Goal: Task Accomplishment & Management: Complete application form

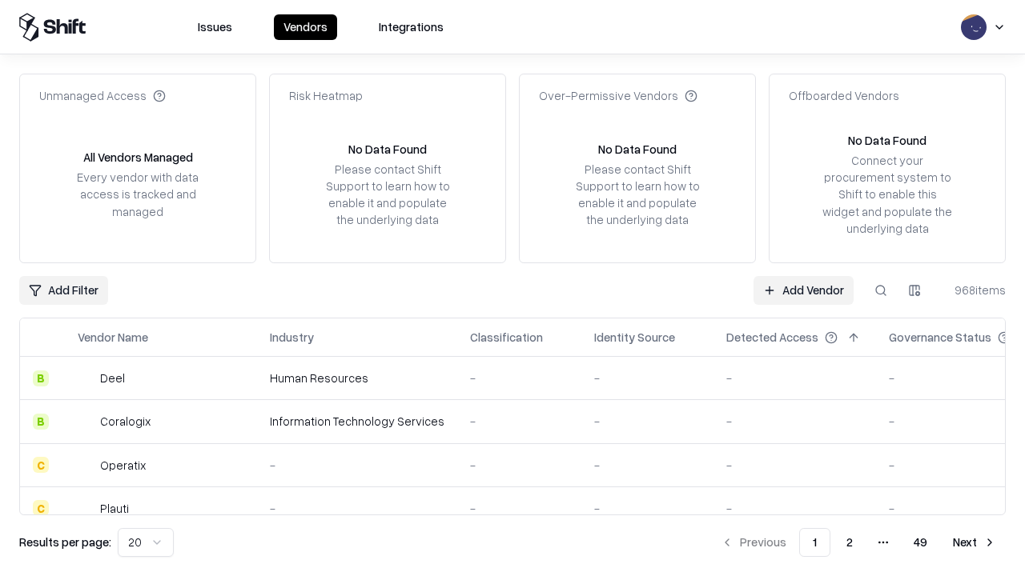
click at [803, 290] on link "Add Vendor" at bounding box center [803, 290] width 100 height 29
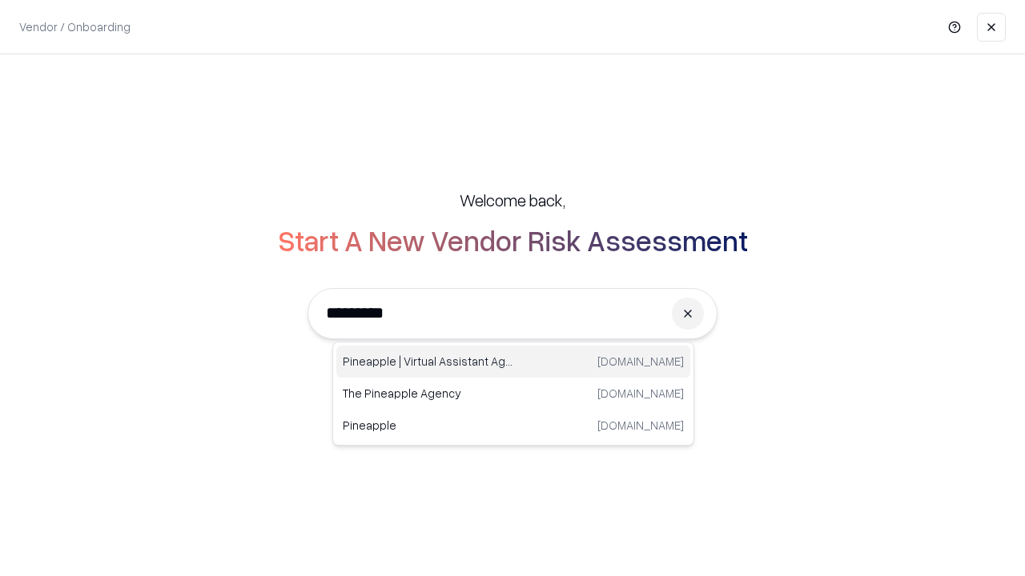
click at [513, 362] on div "Pineapple | Virtual Assistant Agency [DOMAIN_NAME]" at bounding box center [513, 362] width 354 height 32
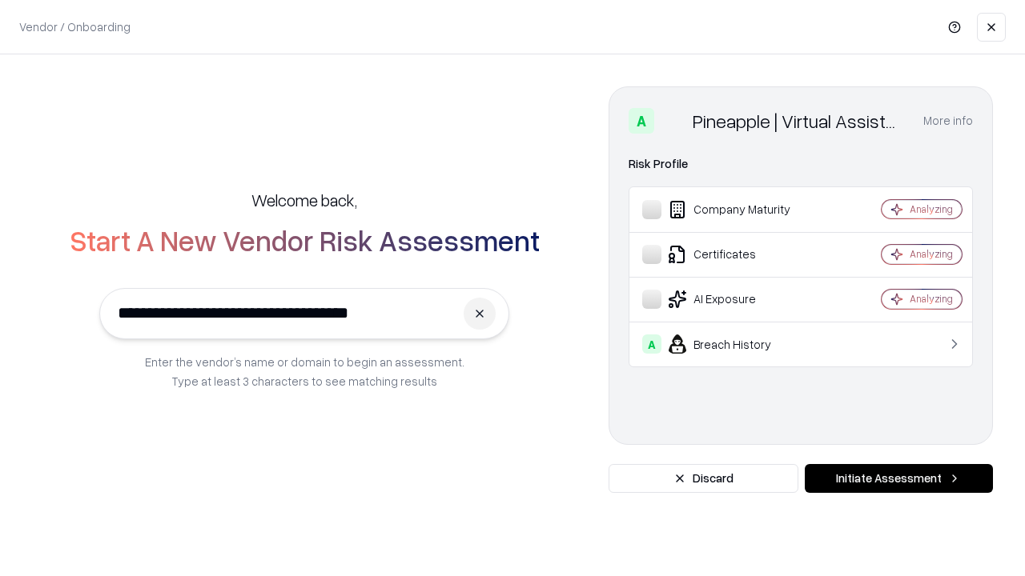
type input "**********"
click at [898, 479] on button "Initiate Assessment" at bounding box center [899, 478] width 188 height 29
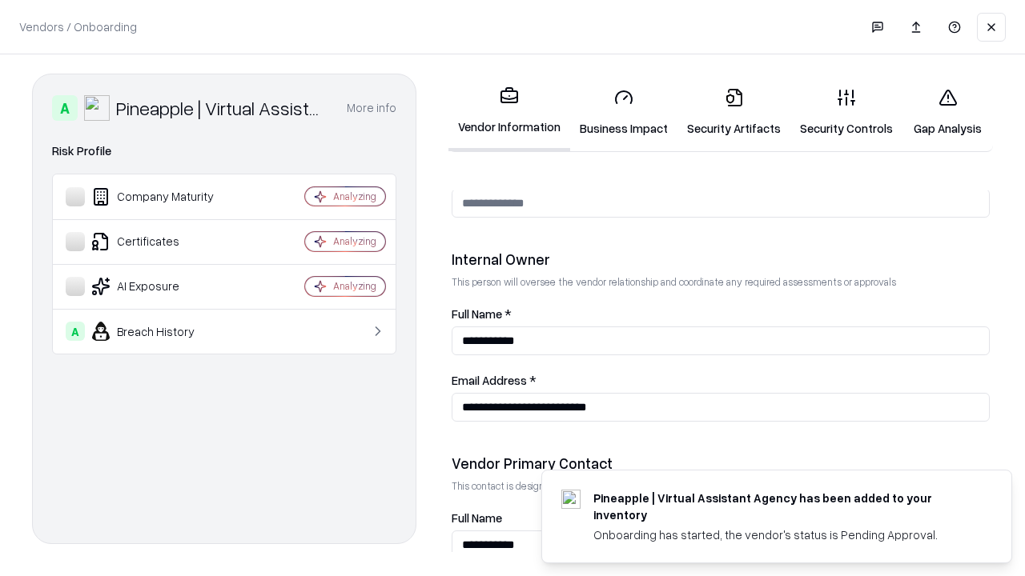
scroll to position [829, 0]
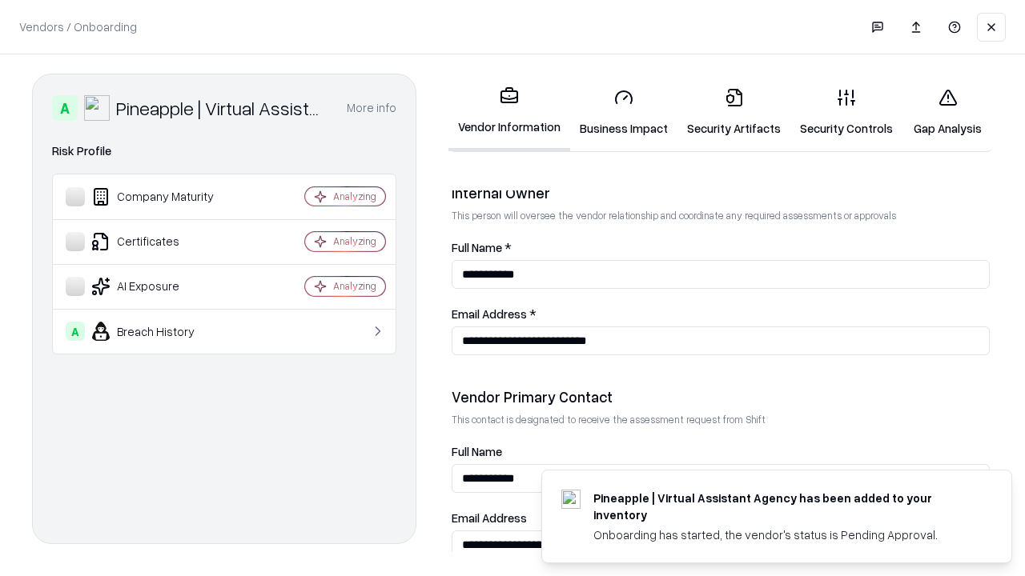
click at [624, 112] on link "Business Impact" at bounding box center [623, 112] width 107 height 74
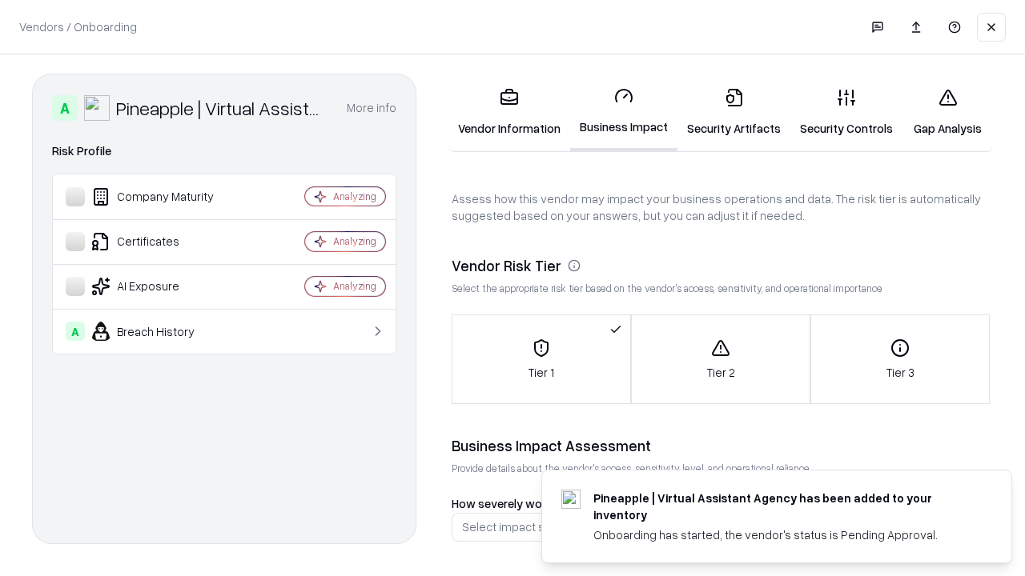
click at [733, 112] on link "Security Artifacts" at bounding box center [733, 112] width 113 height 74
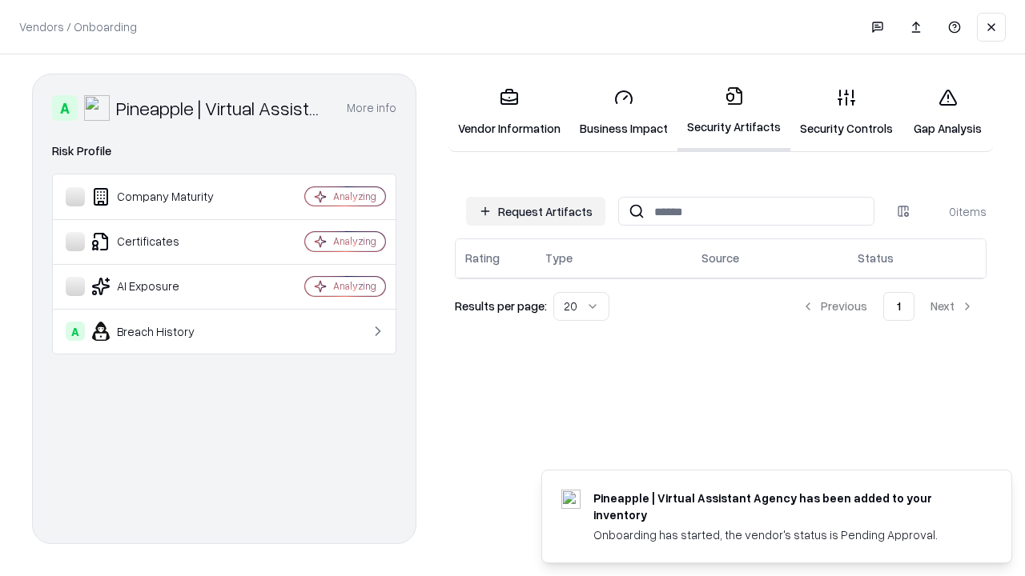
click at [536, 211] on button "Request Artifacts" at bounding box center [535, 211] width 139 height 29
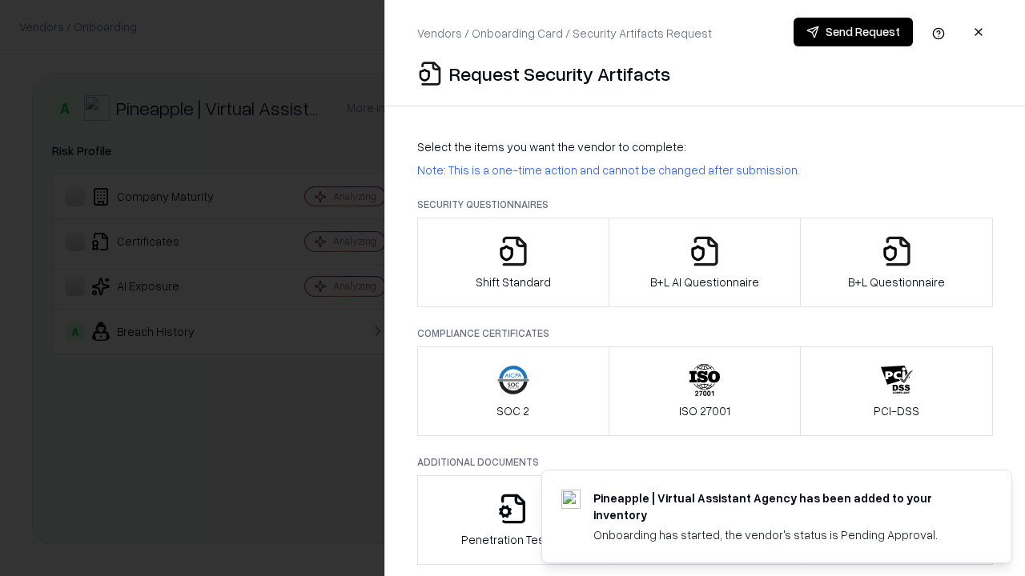
click at [512, 263] on icon "button" at bounding box center [513, 251] width 32 height 32
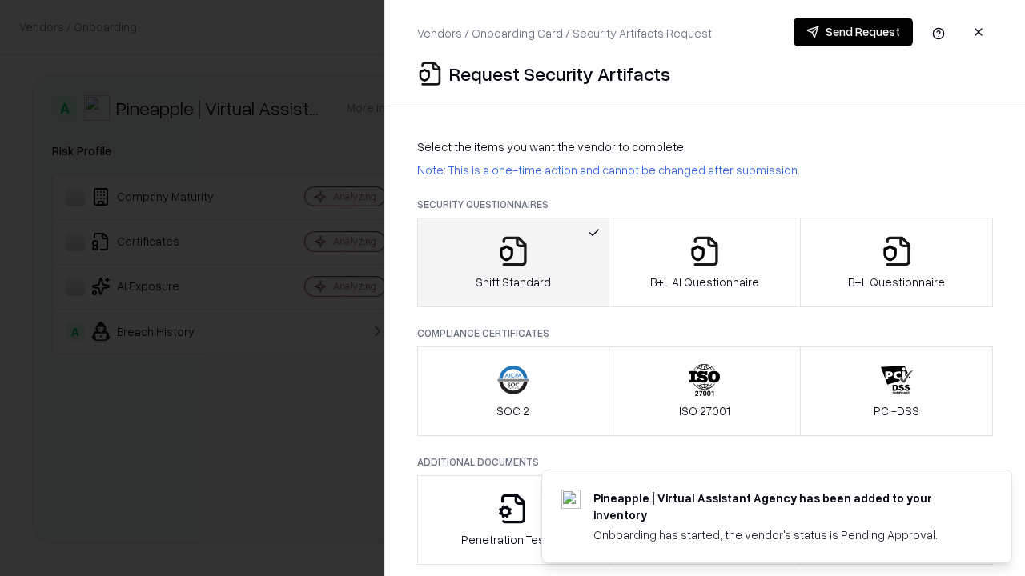
click at [853, 32] on button "Send Request" at bounding box center [852, 32] width 119 height 29
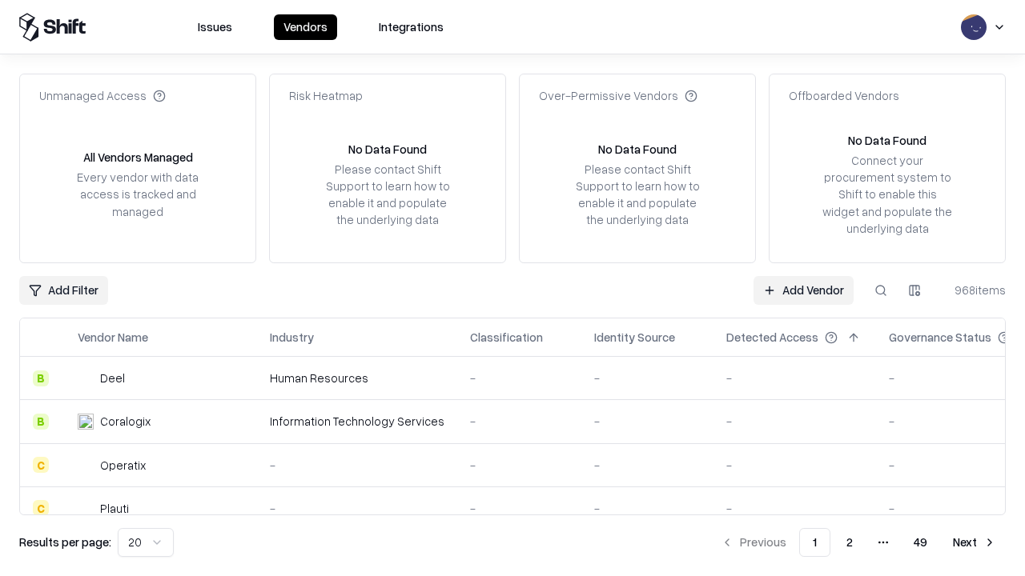
click at [881, 290] on button at bounding box center [880, 290] width 29 height 29
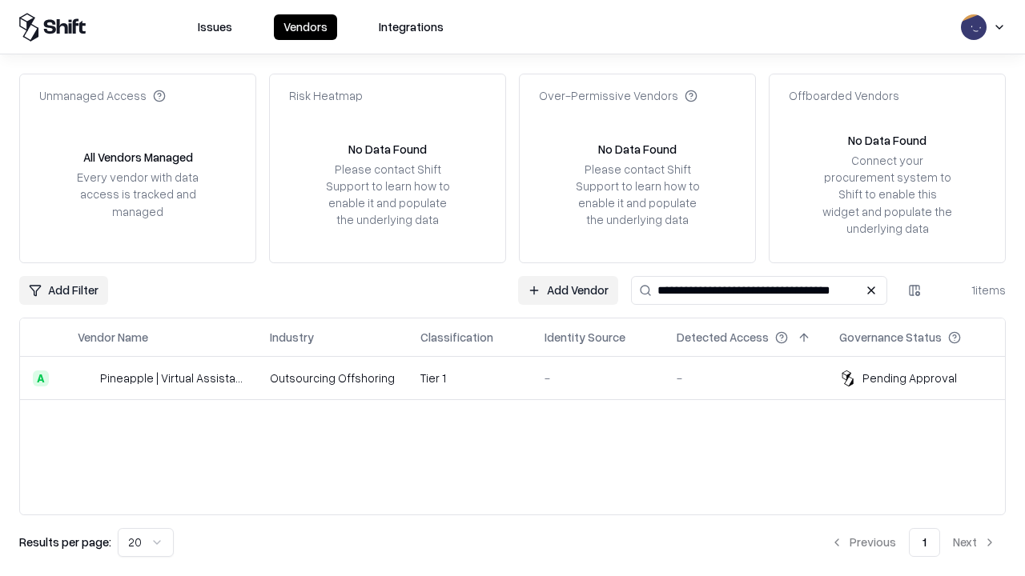
type input "**********"
click at [522, 378] on td "Tier 1" at bounding box center [469, 378] width 124 height 43
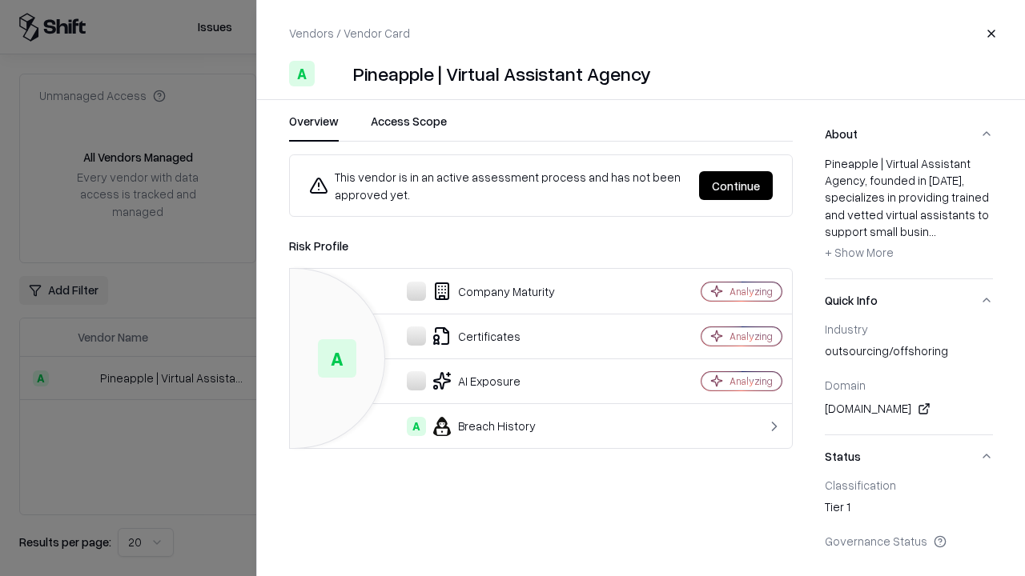
click at [736, 186] on button "Continue" at bounding box center [736, 185] width 74 height 29
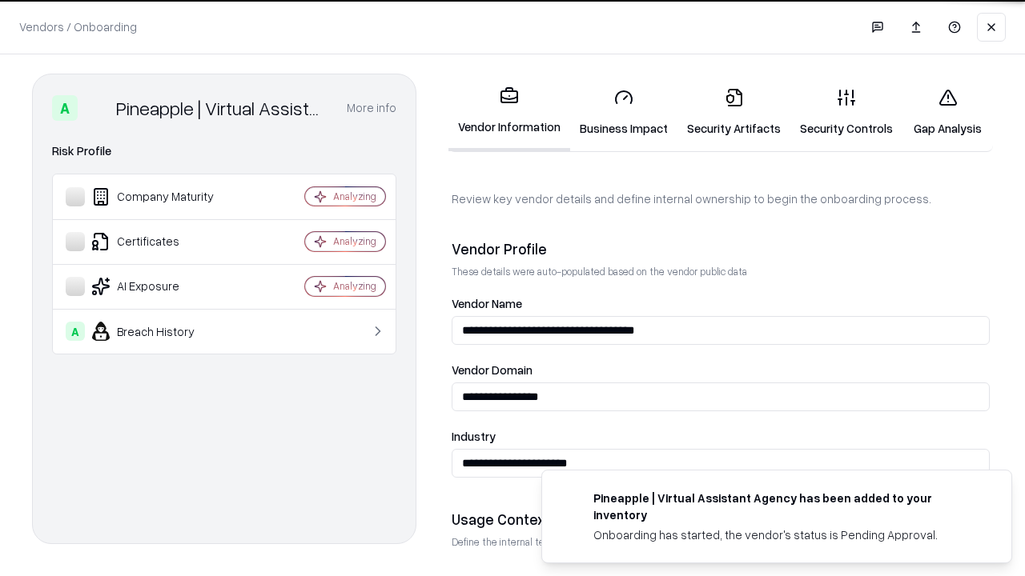
click at [733, 112] on link "Security Artifacts" at bounding box center [733, 112] width 113 height 74
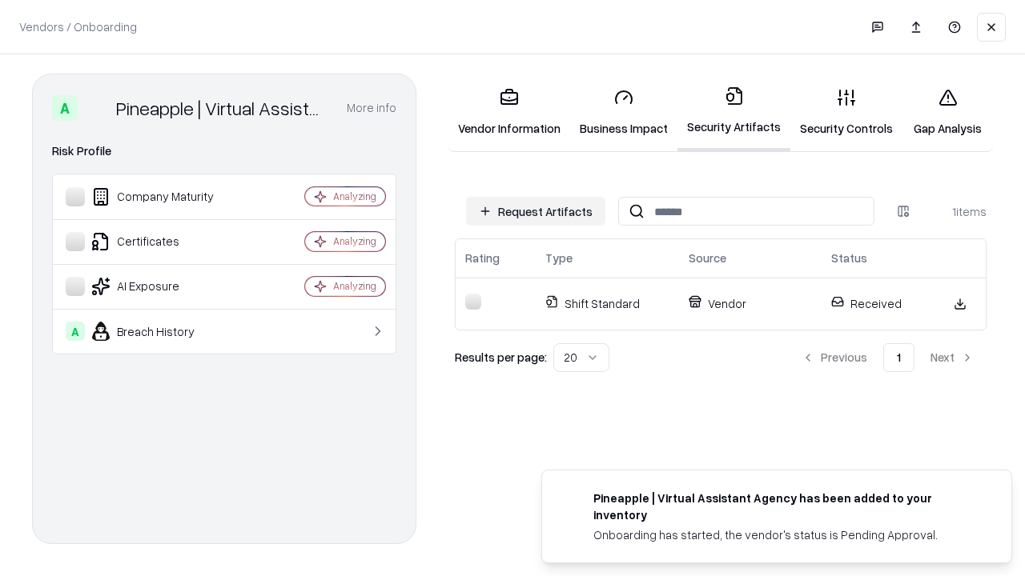
click at [947, 112] on link "Gap Analysis" at bounding box center [947, 112] width 90 height 74
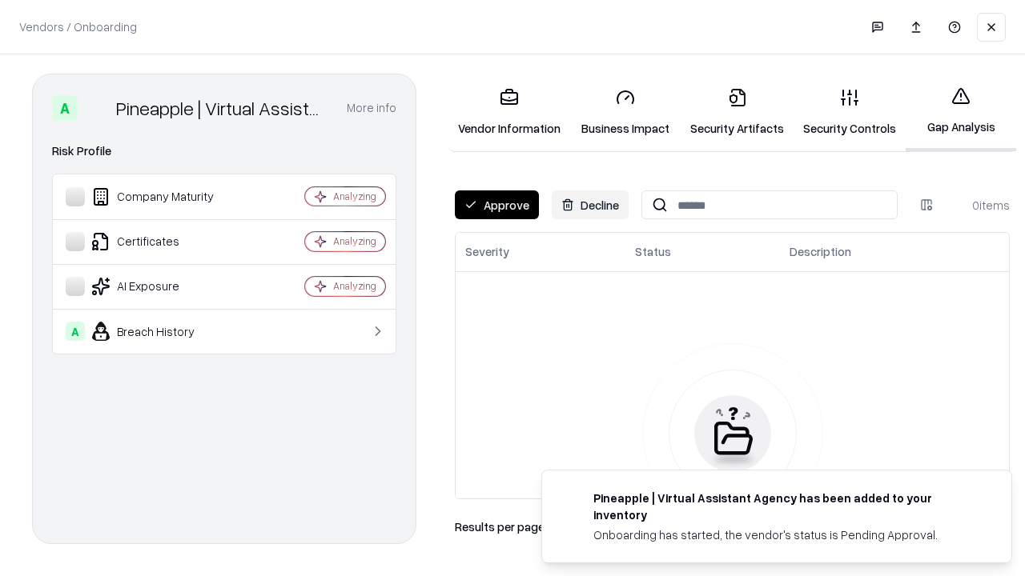
click at [496, 205] on button "Approve" at bounding box center [497, 205] width 84 height 29
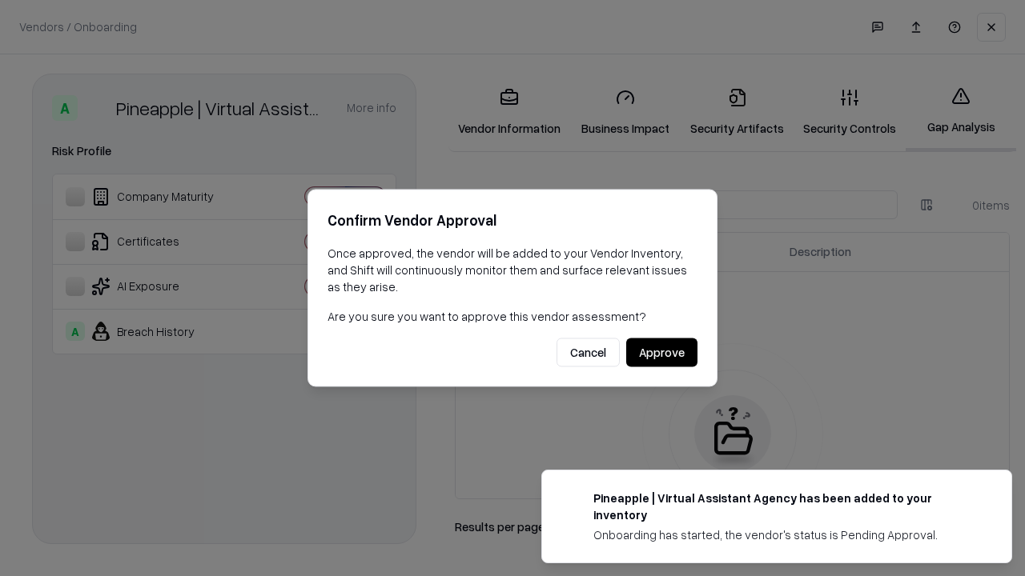
click at [661, 352] on button "Approve" at bounding box center [661, 353] width 71 height 29
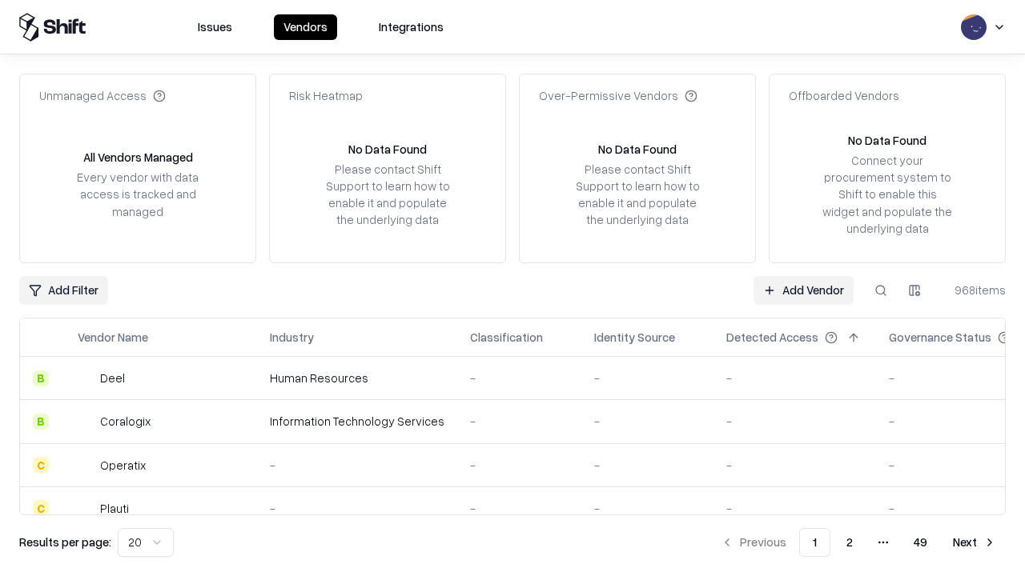
type input "**********"
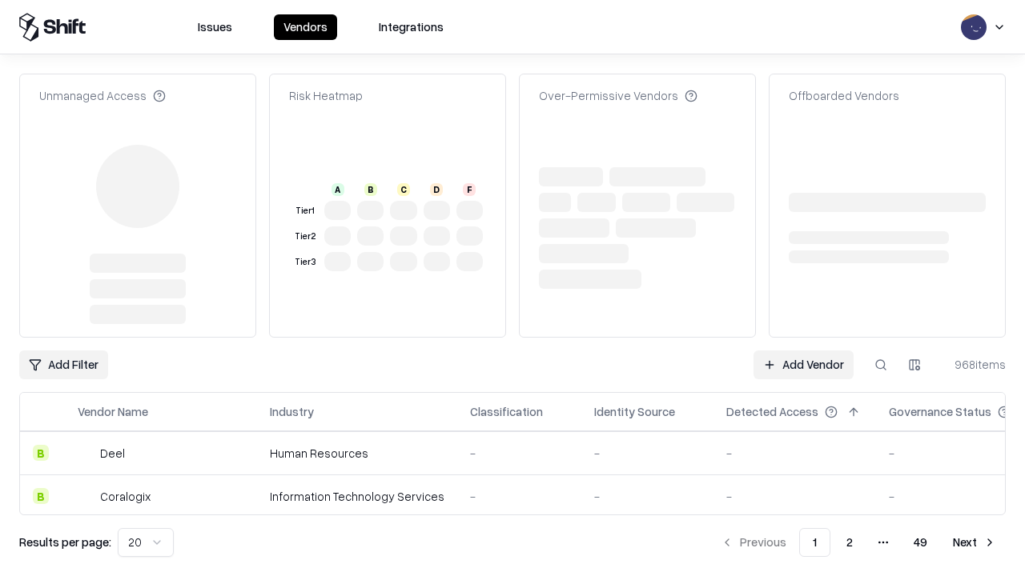
click at [803, 351] on link "Add Vendor" at bounding box center [803, 365] width 100 height 29
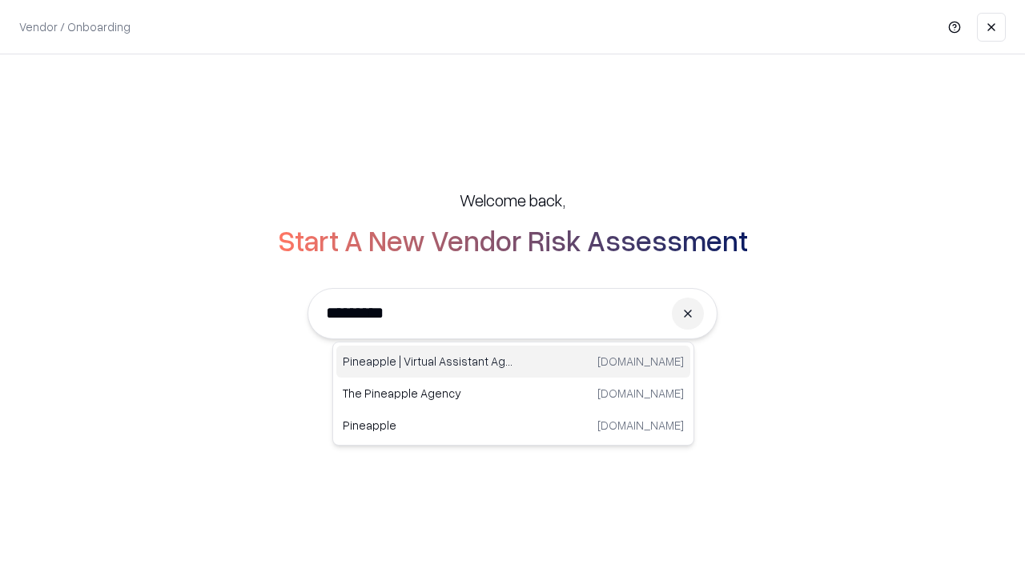
click at [513, 362] on div "Pineapple | Virtual Assistant Agency [DOMAIN_NAME]" at bounding box center [513, 362] width 354 height 32
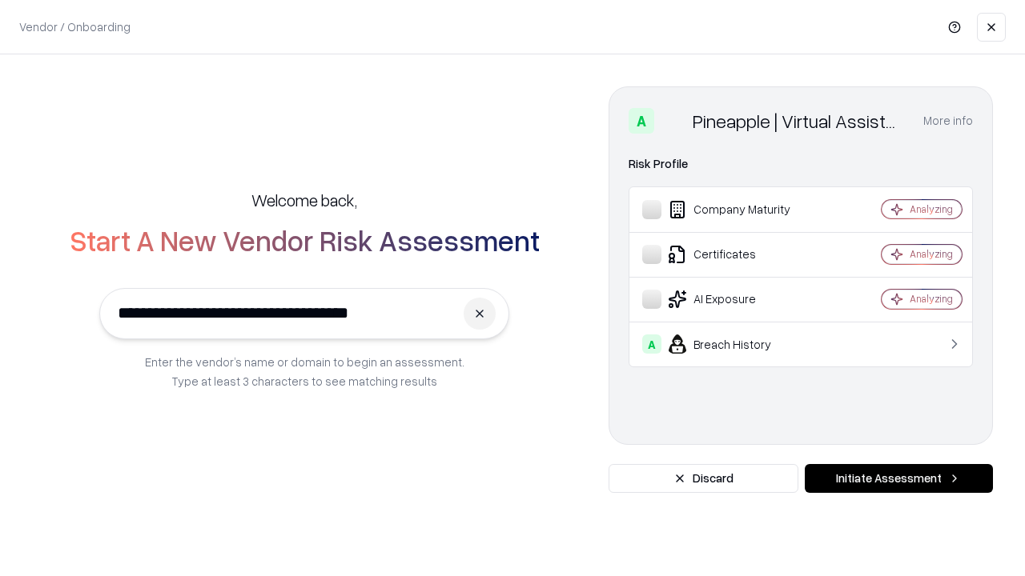
type input "**********"
click at [898, 479] on button "Initiate Assessment" at bounding box center [899, 478] width 188 height 29
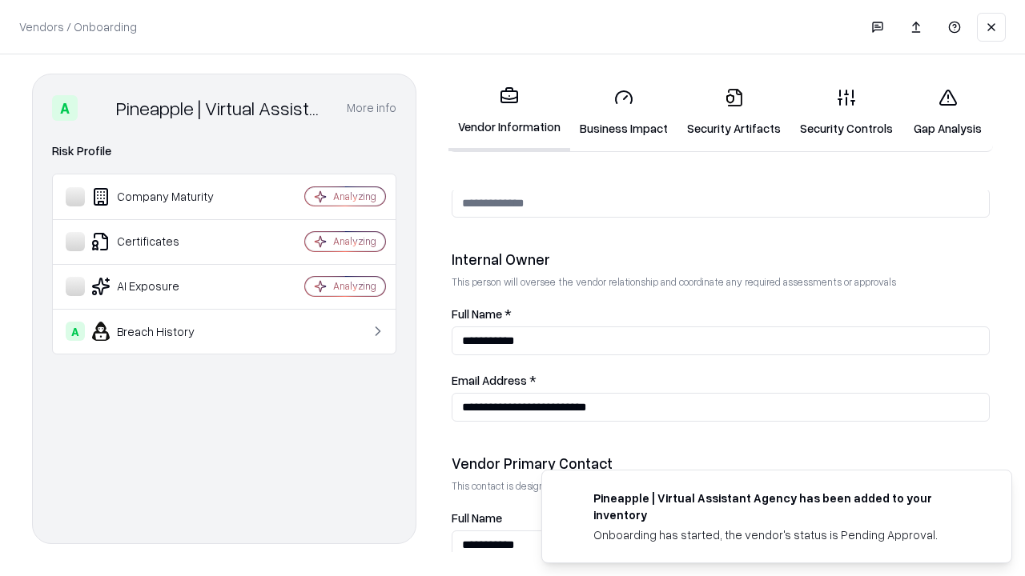
scroll to position [829, 0]
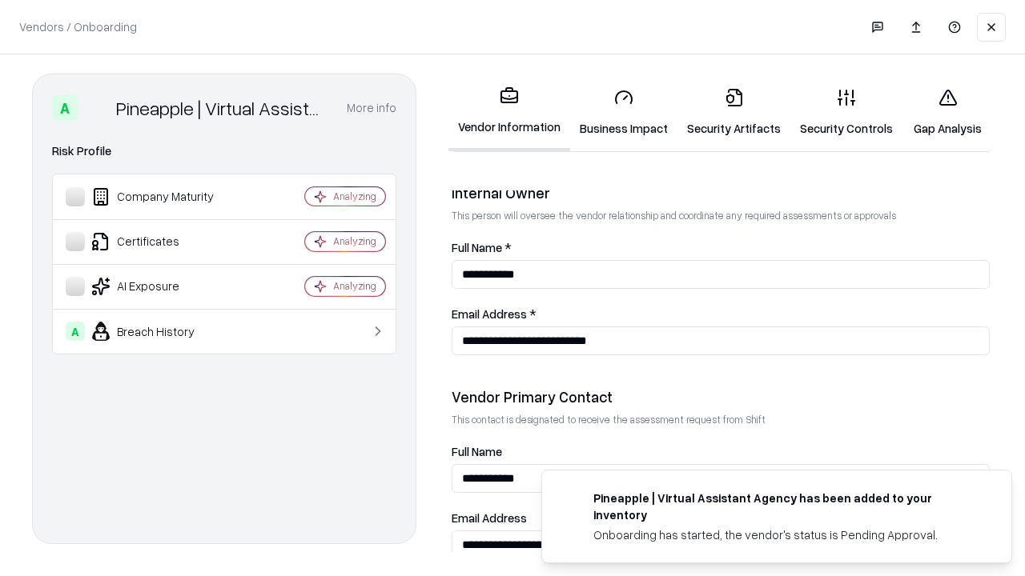
click at [947, 112] on link "Gap Analysis" at bounding box center [947, 112] width 90 height 74
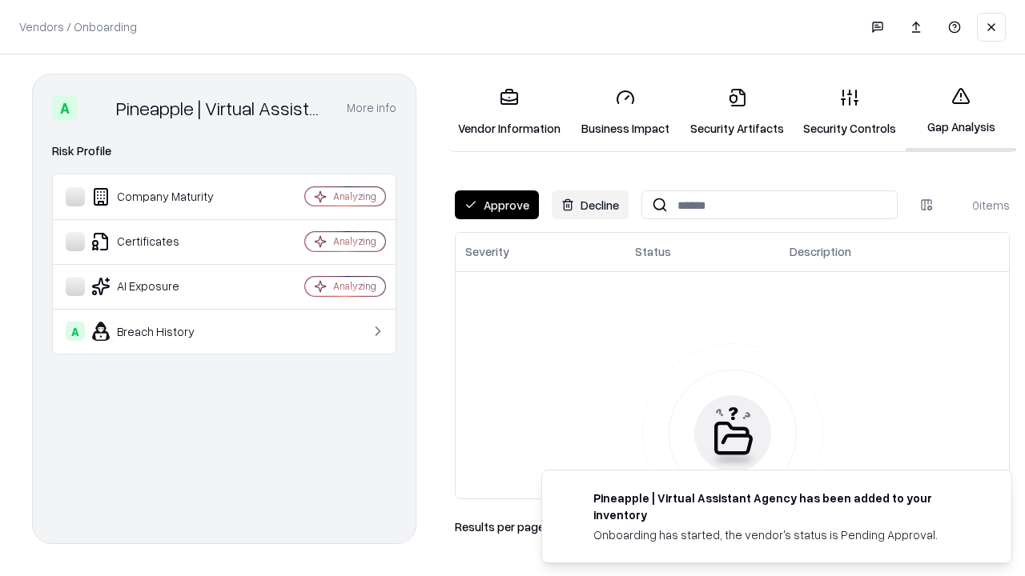
click at [496, 205] on button "Approve" at bounding box center [497, 205] width 84 height 29
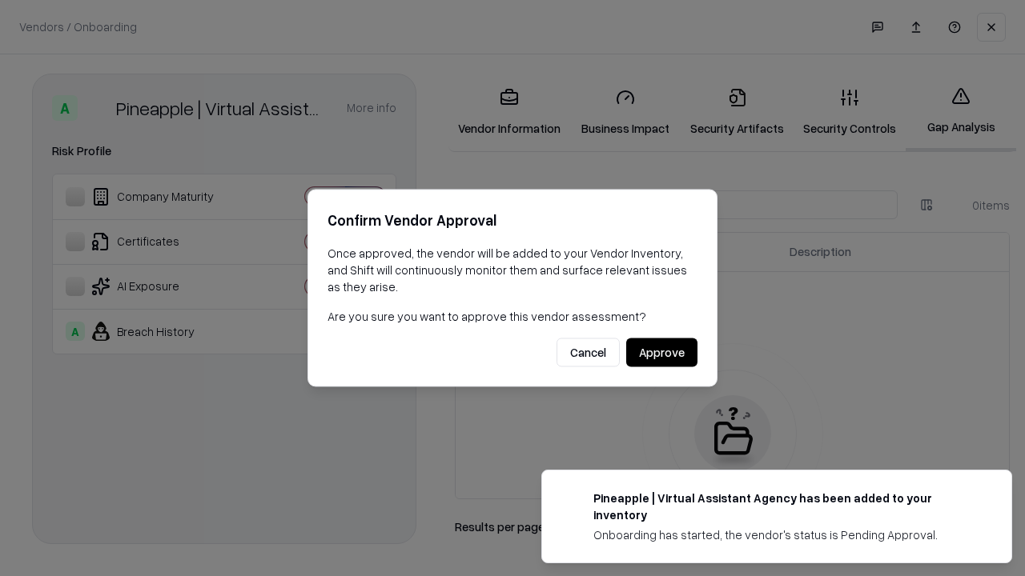
click at [661, 352] on button "Approve" at bounding box center [661, 353] width 71 height 29
